Goal: Transaction & Acquisition: Subscribe to service/newsletter

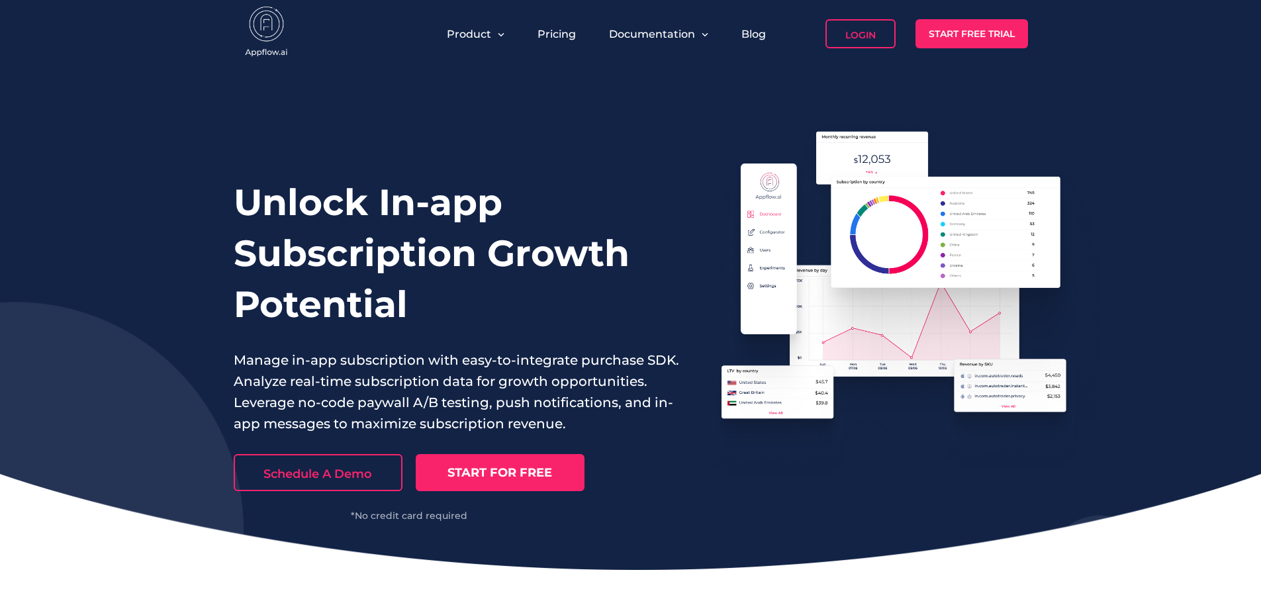
scroll to position [1721, 0]
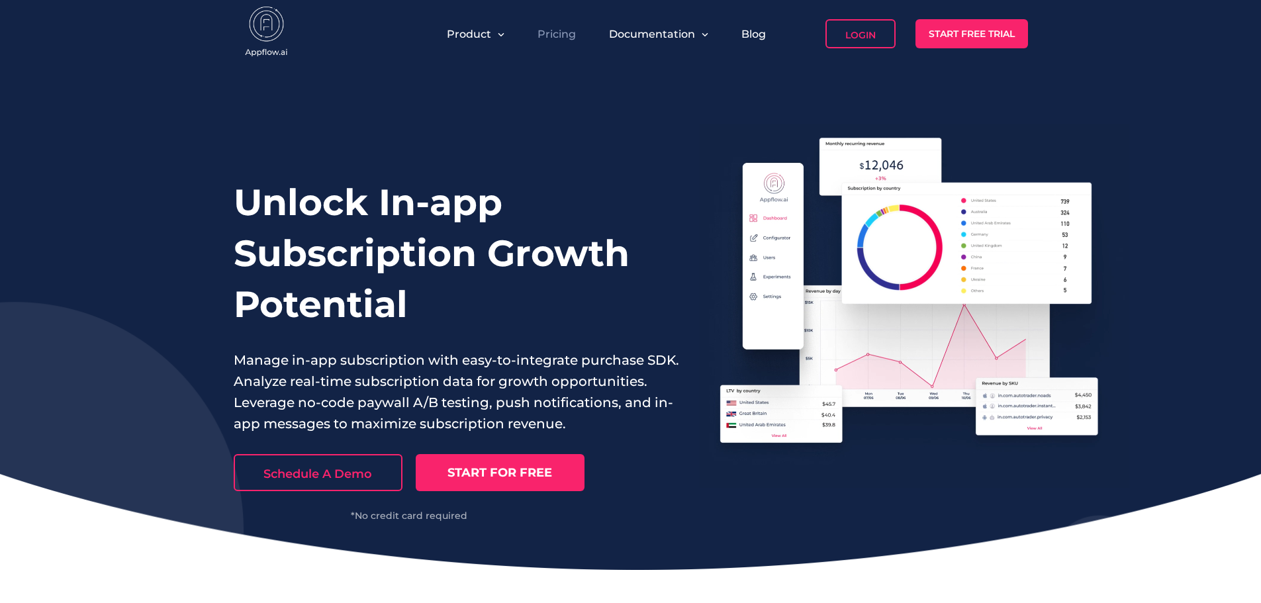
click at [563, 37] on link "Pricing" at bounding box center [556, 34] width 38 height 13
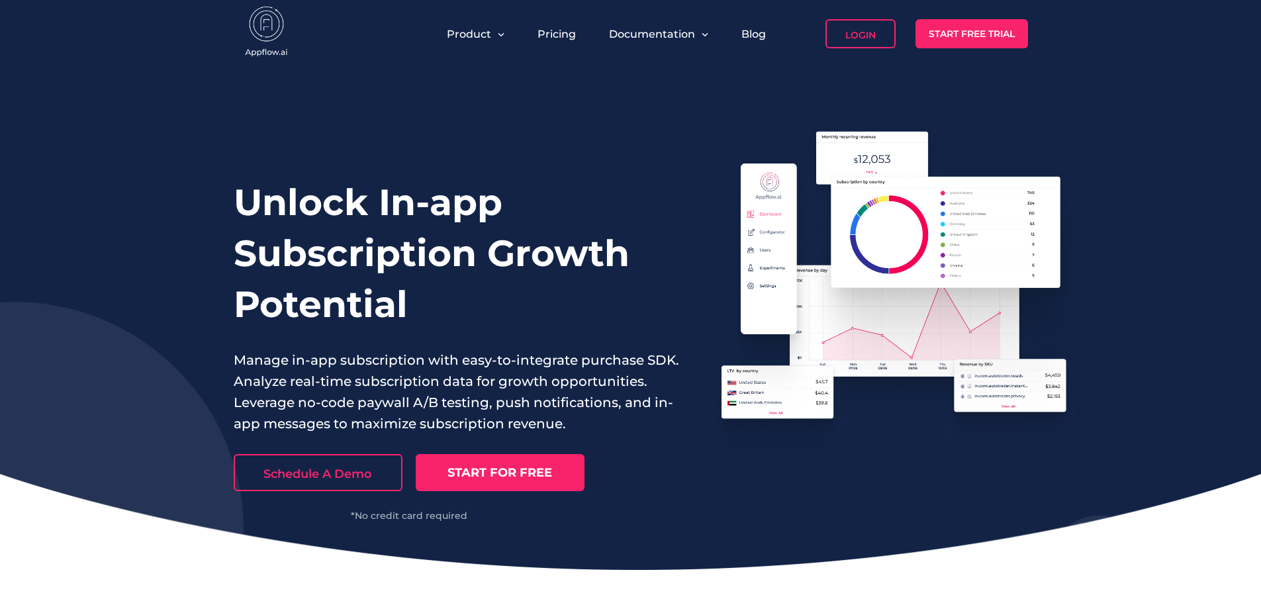
scroll to position [1721, 0]
